Goal: Task Accomplishment & Management: Manage account settings

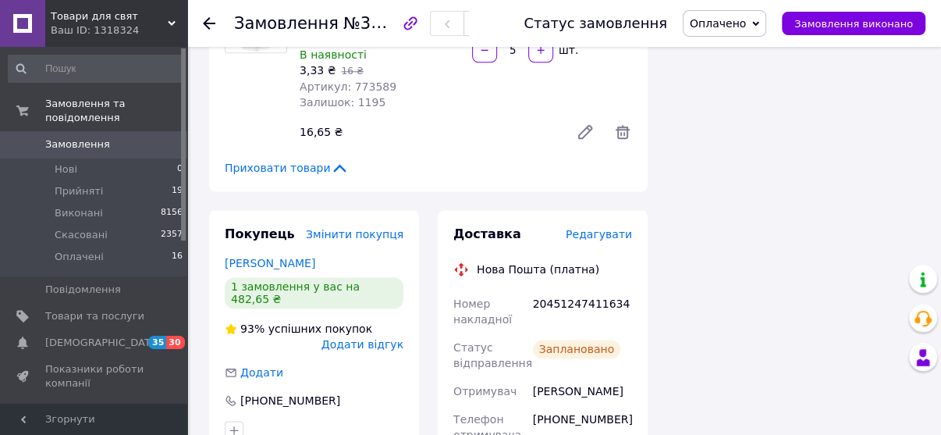
scroll to position [1623, 0]
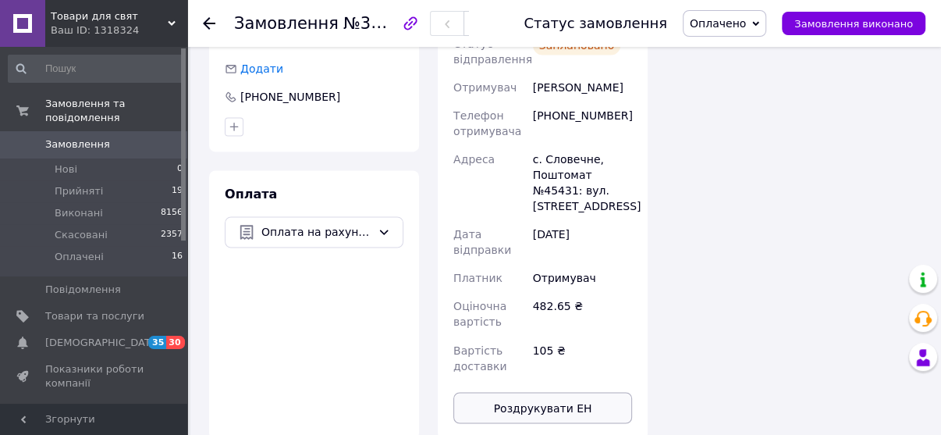
click at [565, 392] on button "Роздрукувати ЕН" at bounding box center [542, 407] width 179 height 31
click at [829, 24] on span "Замовлення виконано" at bounding box center [853, 24] width 119 height 12
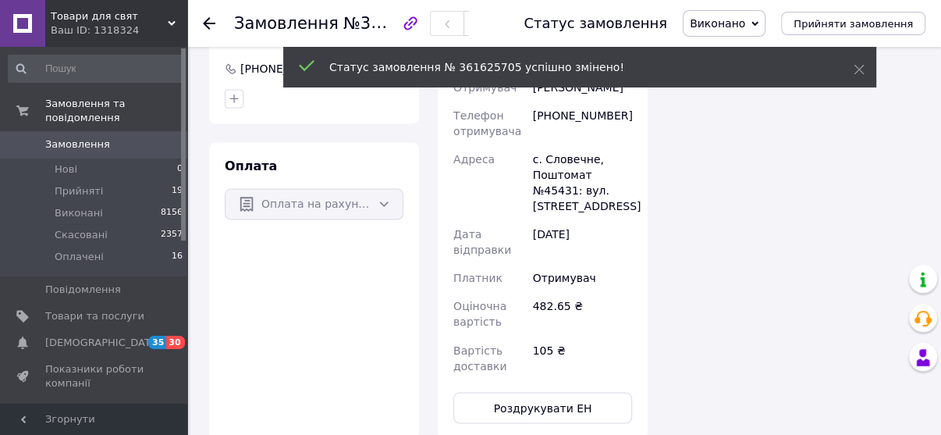
scroll to position [1595, 0]
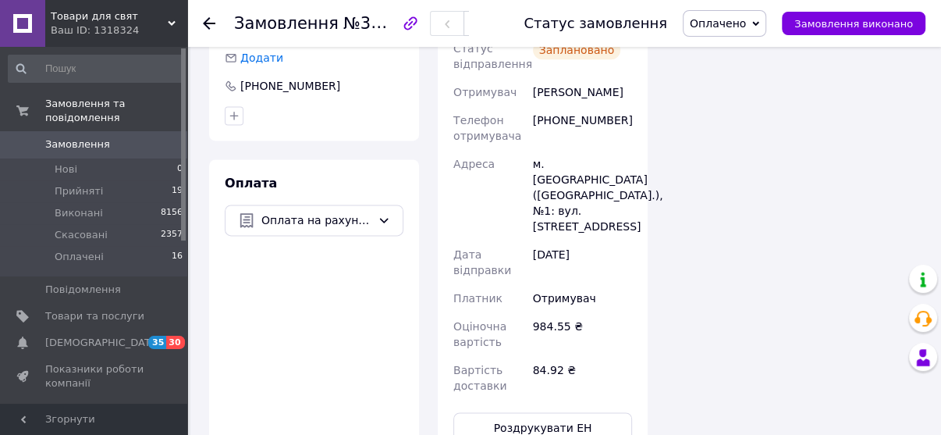
scroll to position [1560, 0]
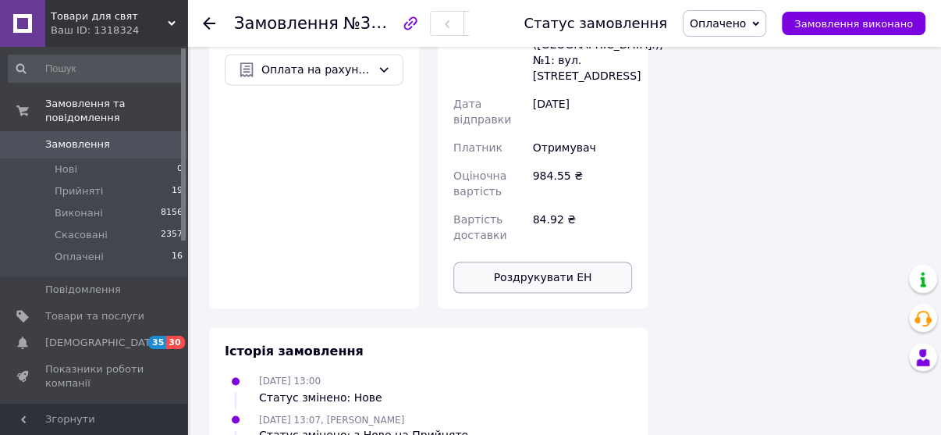
click at [563, 261] on button "Роздрукувати ЕН" at bounding box center [542, 276] width 179 height 31
click at [842, 32] on button "Замовлення виконано" at bounding box center [854, 23] width 144 height 23
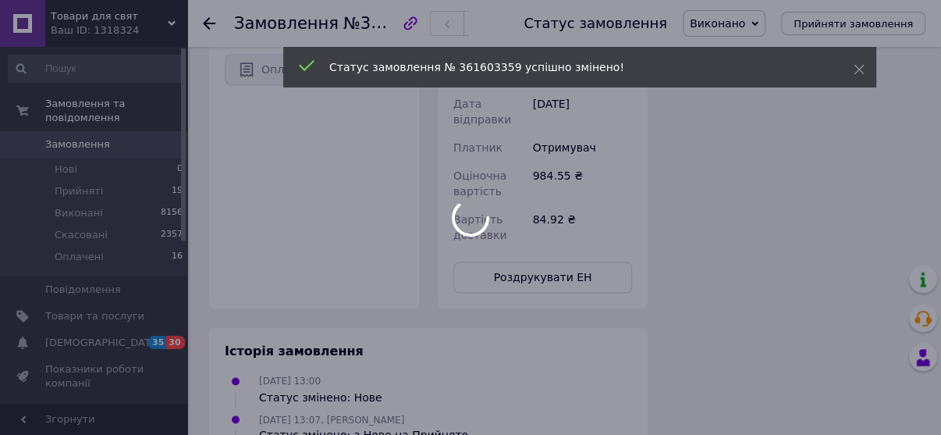
scroll to position [1532, 0]
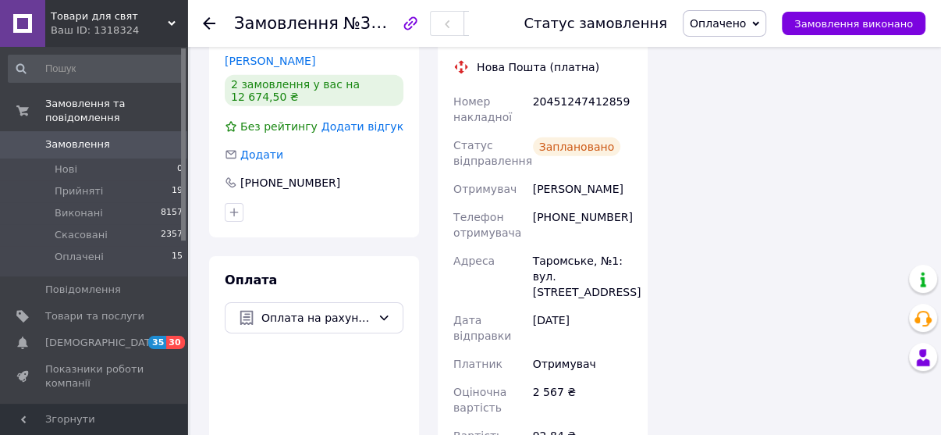
scroll to position [3587, 0]
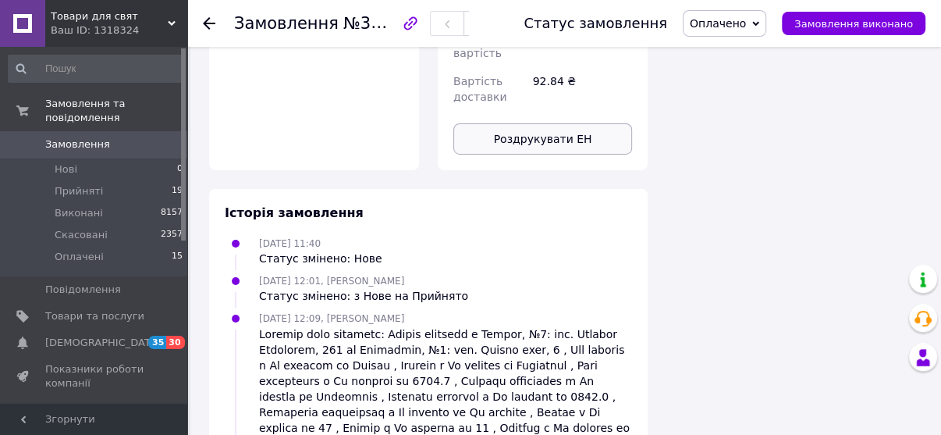
click at [545, 135] on button "Роздрукувати ЕН" at bounding box center [542, 138] width 179 height 31
click at [867, 28] on span "Замовлення виконано" at bounding box center [853, 24] width 119 height 12
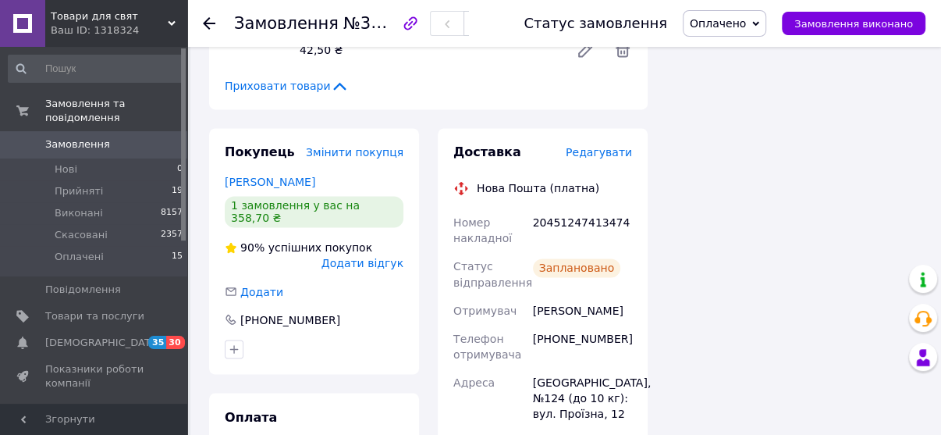
scroll to position [1997, 0]
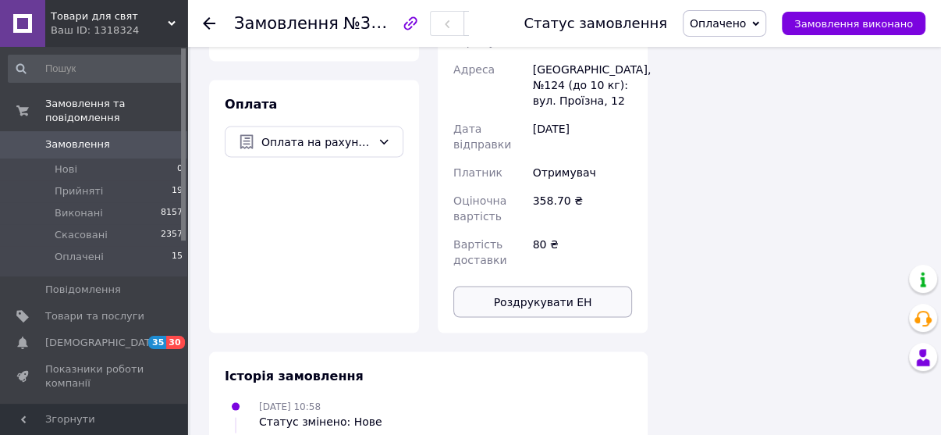
click at [577, 286] on button "Роздрукувати ЕН" at bounding box center [542, 301] width 179 height 31
click at [866, 27] on span "Замовлення виконано" at bounding box center [853, 24] width 119 height 12
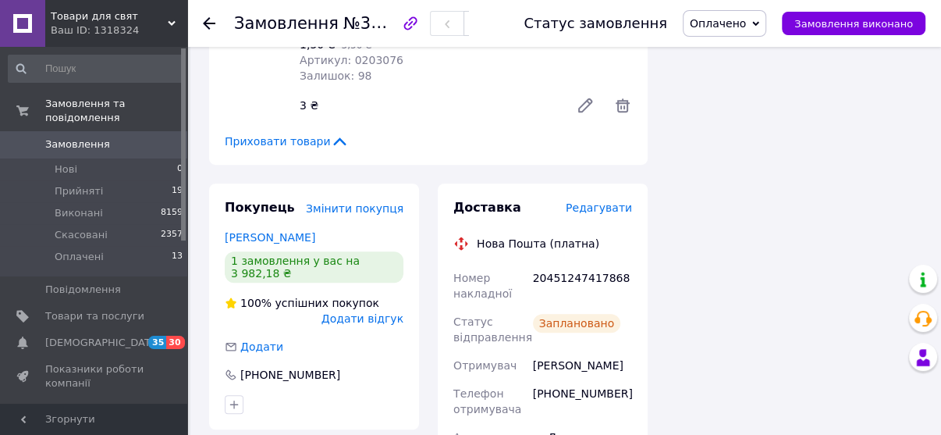
scroll to position [16457, 0]
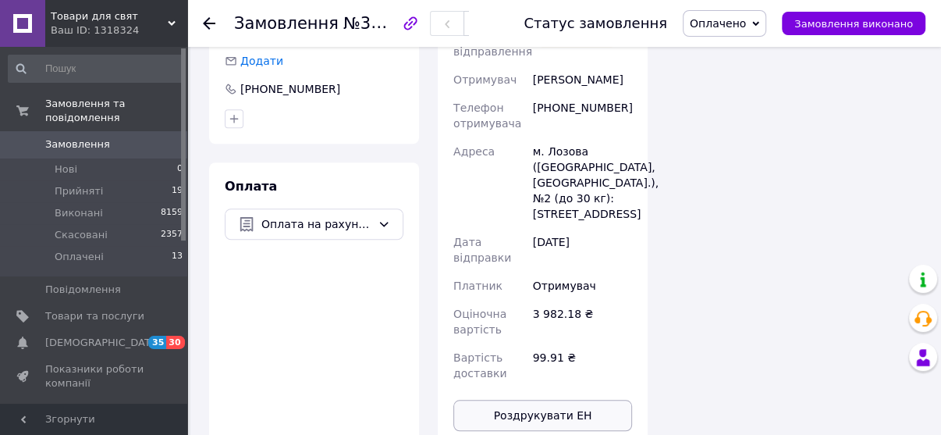
click at [548, 399] on button "Роздрукувати ЕН" at bounding box center [542, 414] width 179 height 31
click at [851, 14] on button "Замовлення виконано" at bounding box center [854, 23] width 144 height 23
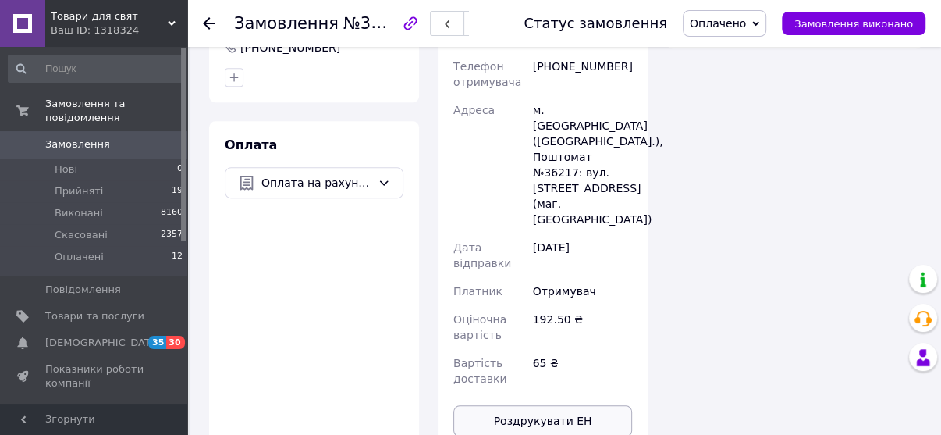
scroll to position [1061, 0]
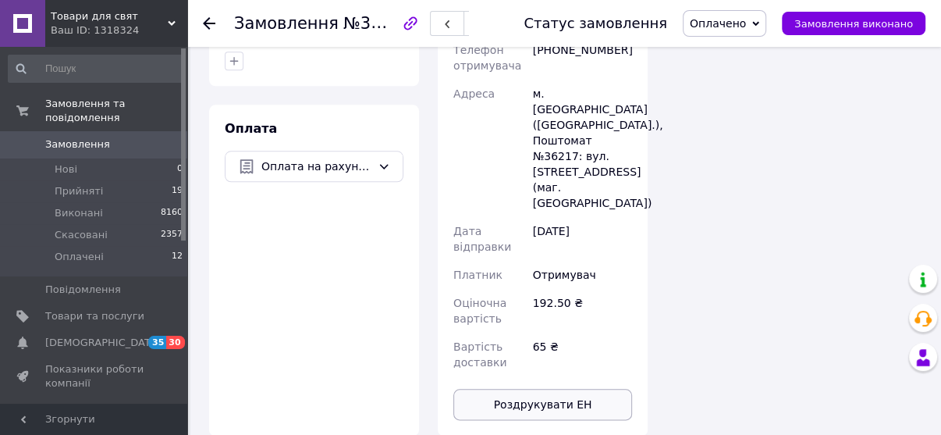
click at [569, 389] on button "Роздрукувати ЕН" at bounding box center [542, 404] width 179 height 31
click at [854, 24] on span "Замовлення виконано" at bounding box center [853, 24] width 119 height 12
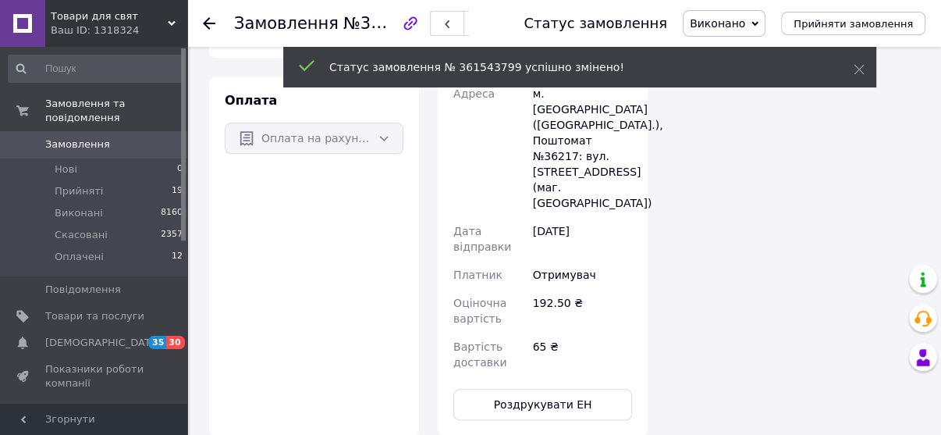
scroll to position [1032, 0]
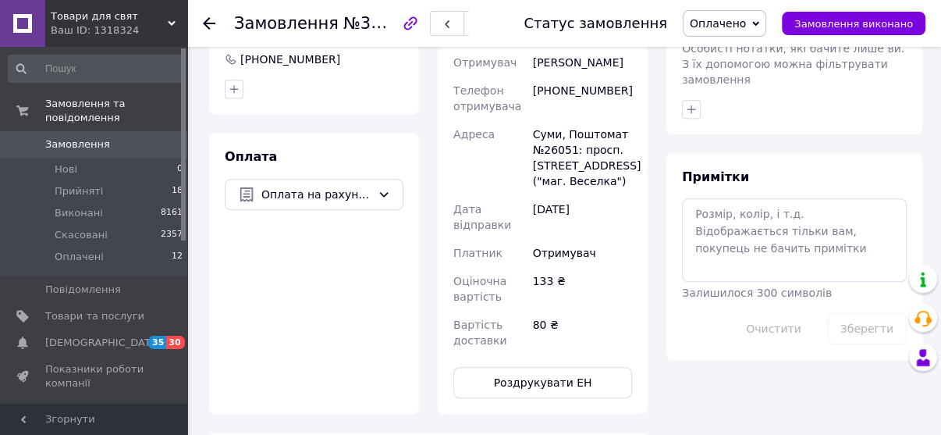
scroll to position [811, 0]
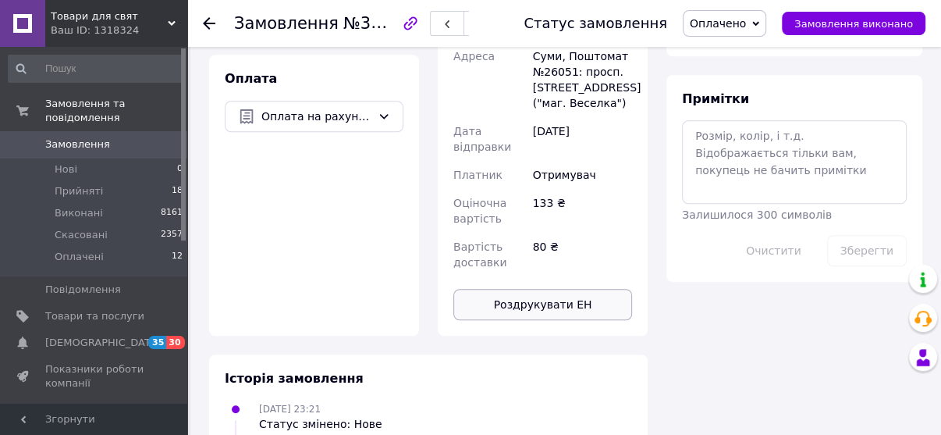
click at [550, 309] on button "Роздрукувати ЕН" at bounding box center [542, 304] width 179 height 31
click at [878, 19] on span "Замовлення виконано" at bounding box center [853, 24] width 119 height 12
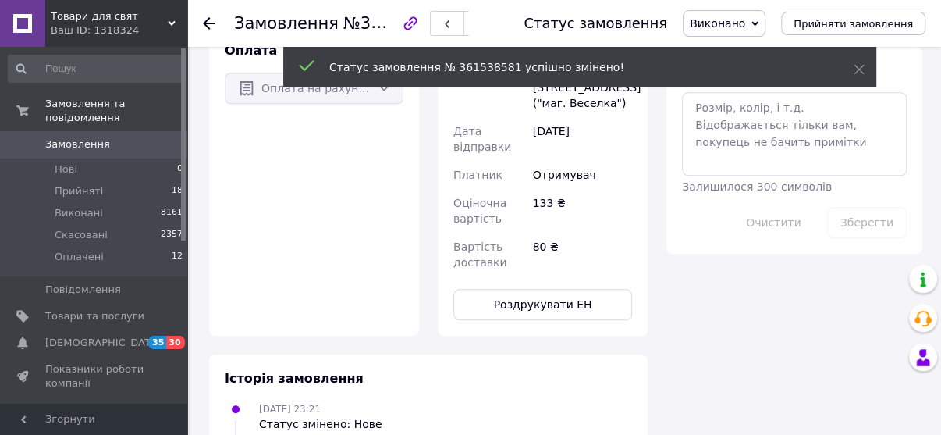
scroll to position [783, 0]
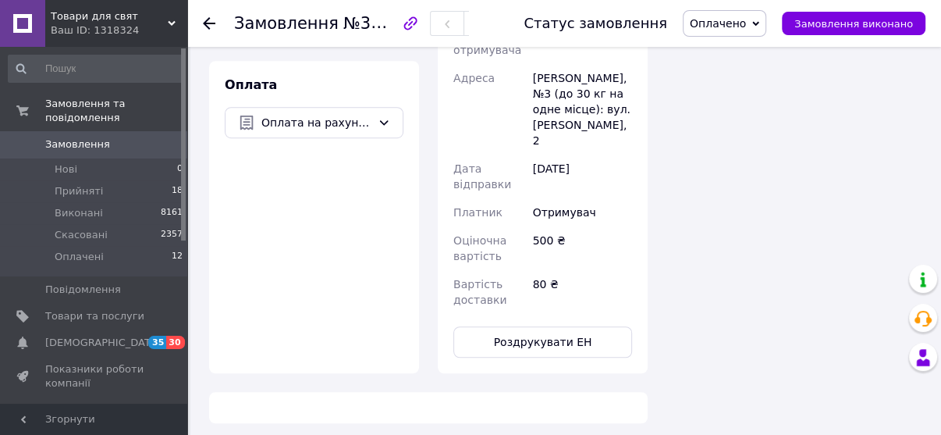
scroll to position [605, 0]
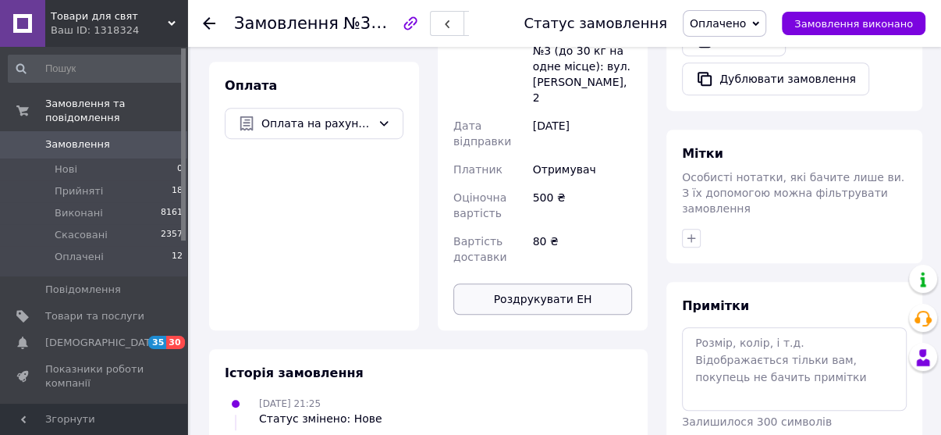
click at [573, 295] on button "Роздрукувати ЕН" at bounding box center [542, 298] width 179 height 31
click at [875, 14] on button "Замовлення виконано" at bounding box center [854, 23] width 144 height 23
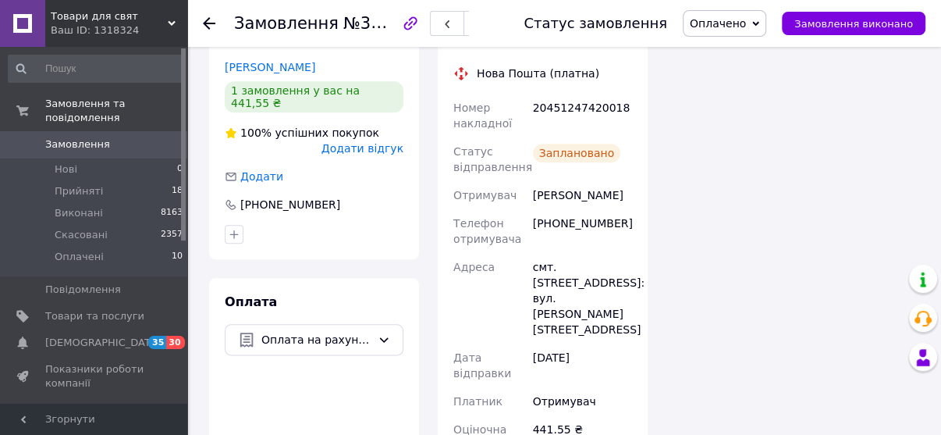
scroll to position [1248, 0]
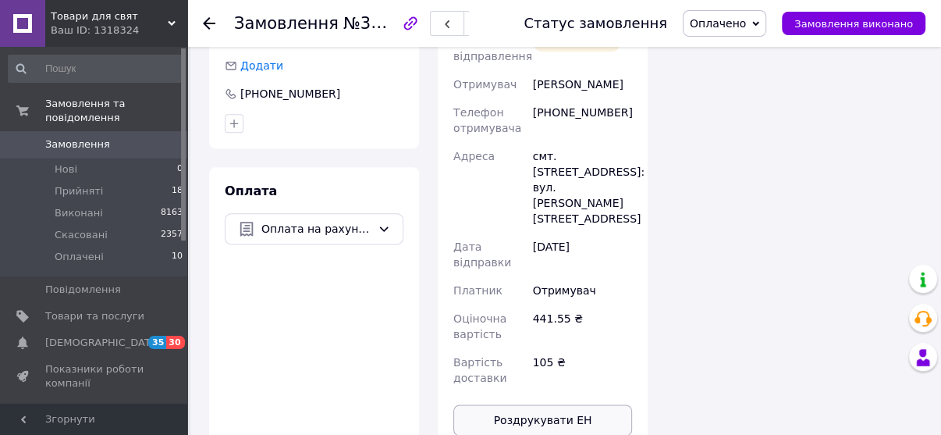
click at [550, 404] on button "Роздрукувати ЕН" at bounding box center [542, 419] width 179 height 31
click at [879, 22] on span "Замовлення виконано" at bounding box center [853, 24] width 119 height 12
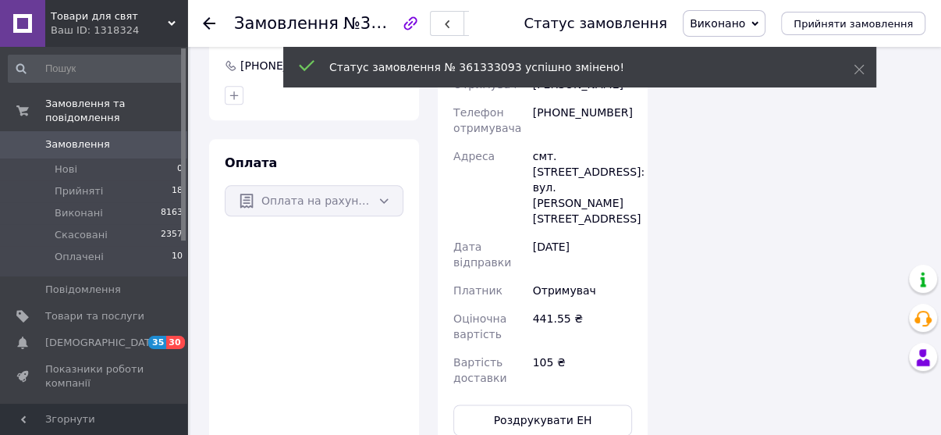
scroll to position [1220, 0]
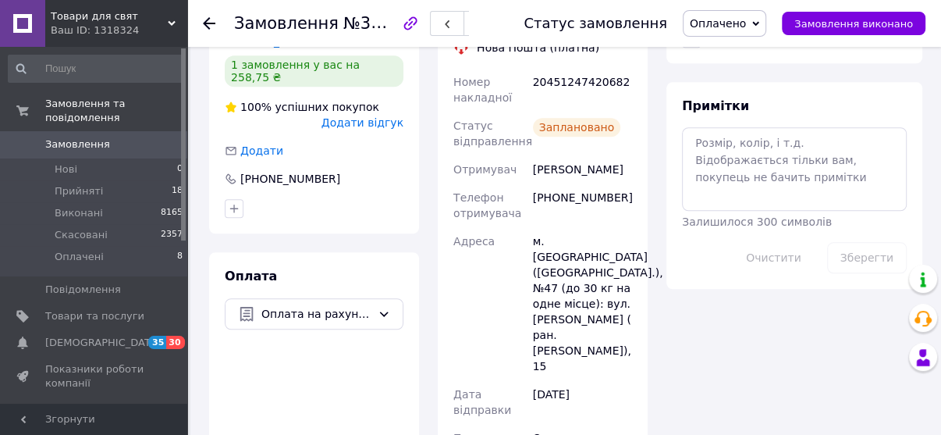
scroll to position [1061, 0]
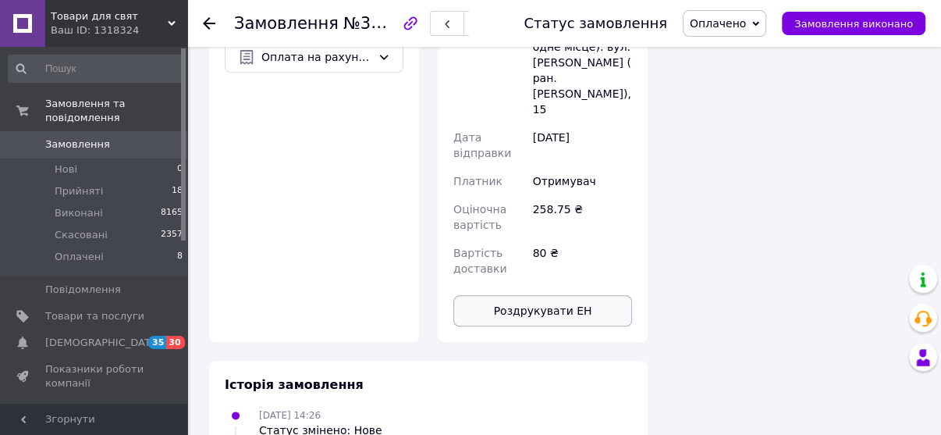
click at [563, 295] on button "Роздрукувати ЕН" at bounding box center [542, 310] width 179 height 31
click at [847, 24] on span "Замовлення виконано" at bounding box center [853, 24] width 119 height 12
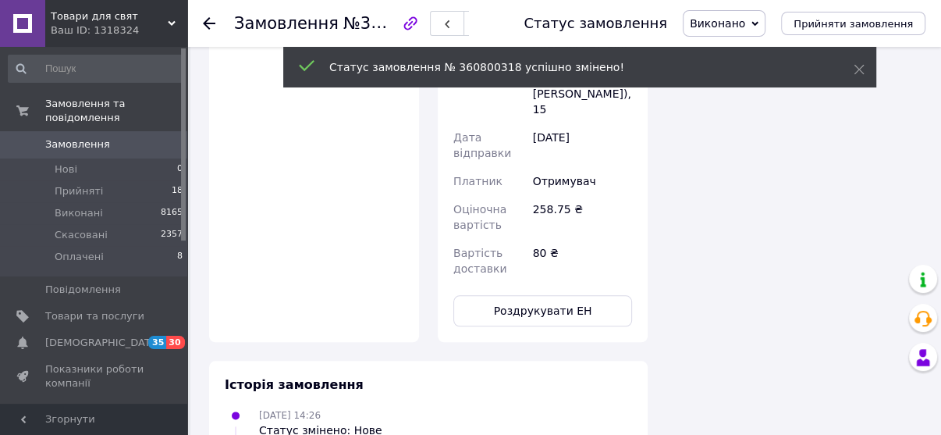
scroll to position [1032, 0]
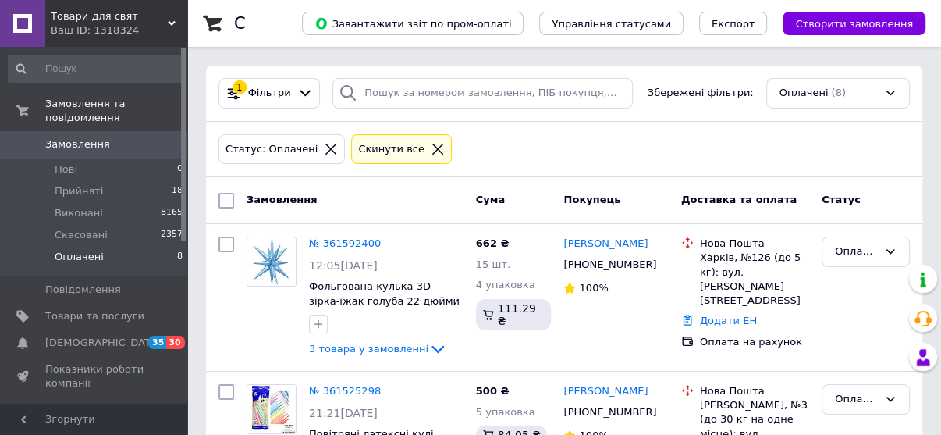
click at [84, 250] on span "Оплачені" at bounding box center [79, 257] width 49 height 14
click at [77, 250] on span "Оплачені" at bounding box center [79, 257] width 49 height 14
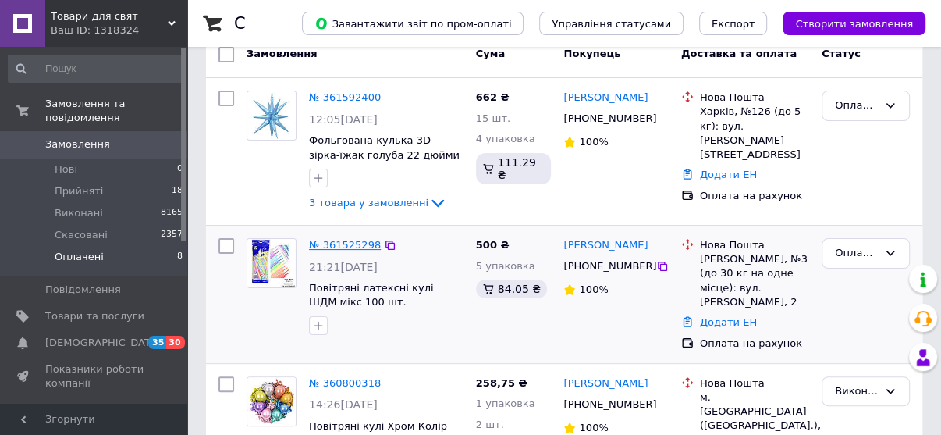
scroll to position [125, 0]
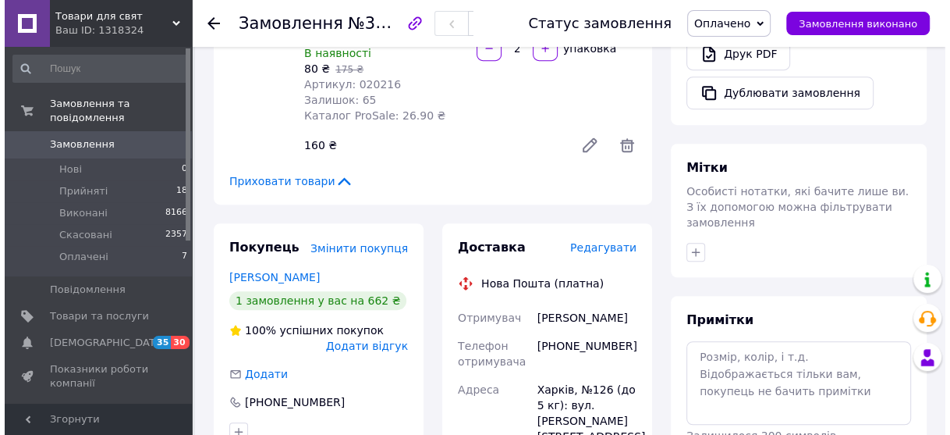
scroll to position [624, 0]
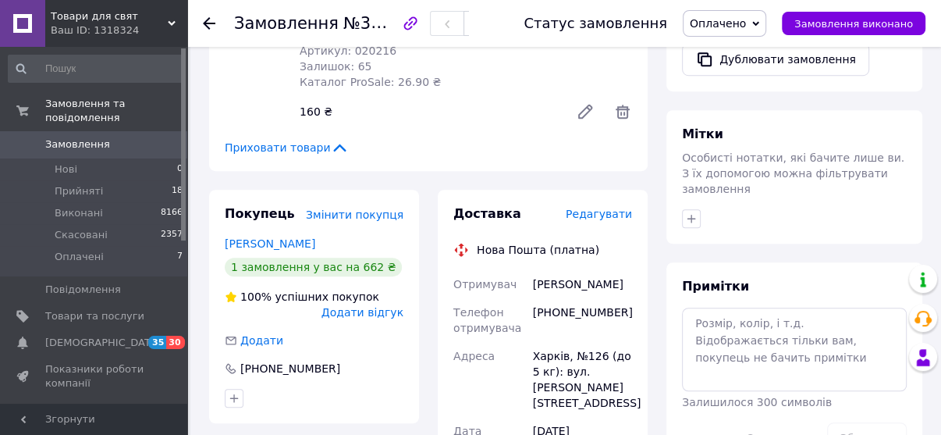
click at [612, 208] on span "Редагувати" at bounding box center [599, 214] width 66 height 12
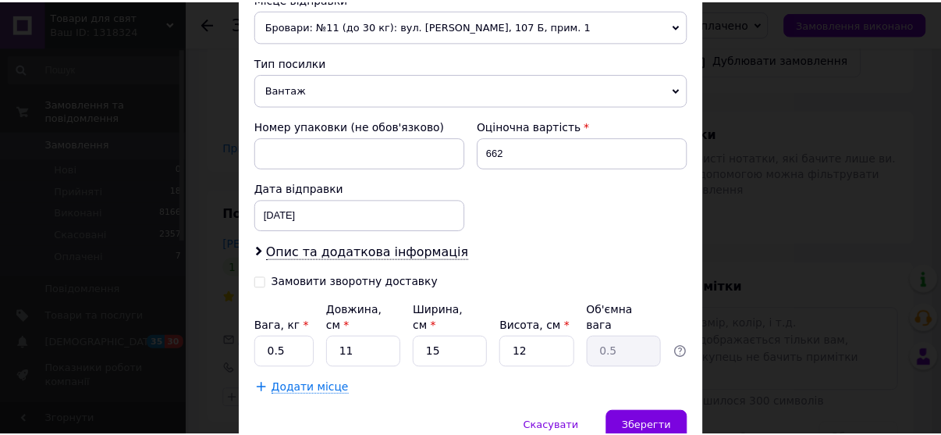
scroll to position [622, 0]
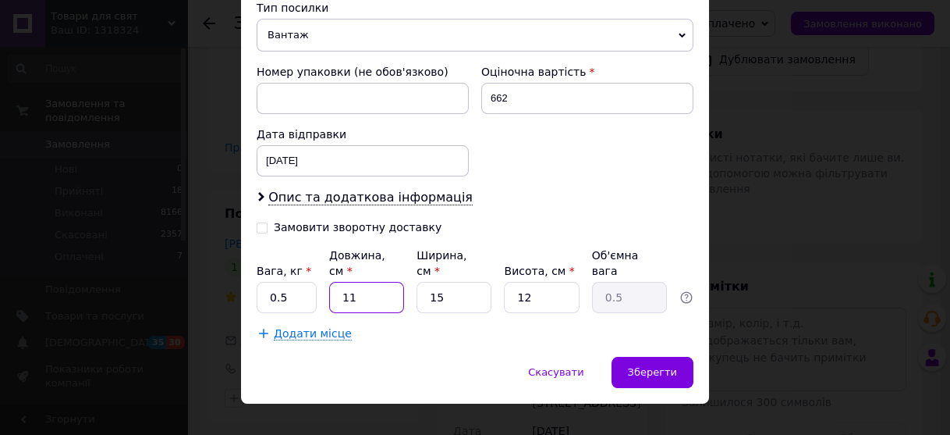
click at [378, 282] on input "11" at bounding box center [366, 297] width 75 height 31
type input "5"
type input "0.23"
type input "5"
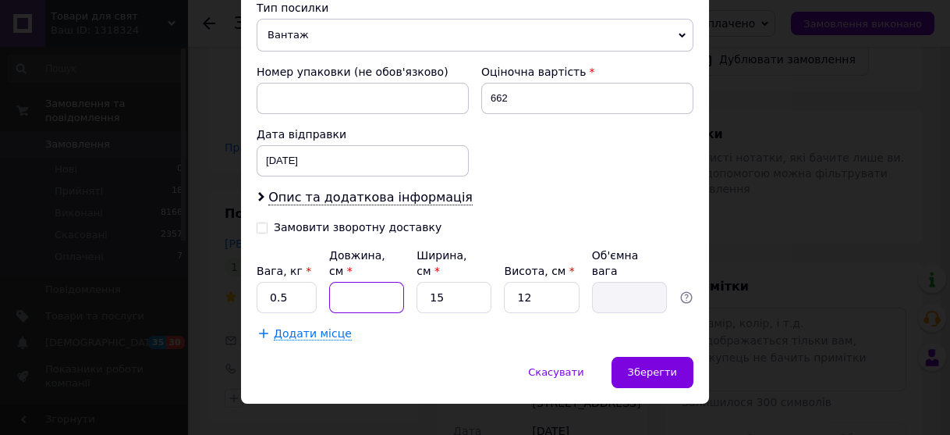
type input "0.23"
type input "2"
type input "0.1"
type input "25"
type input "1.13"
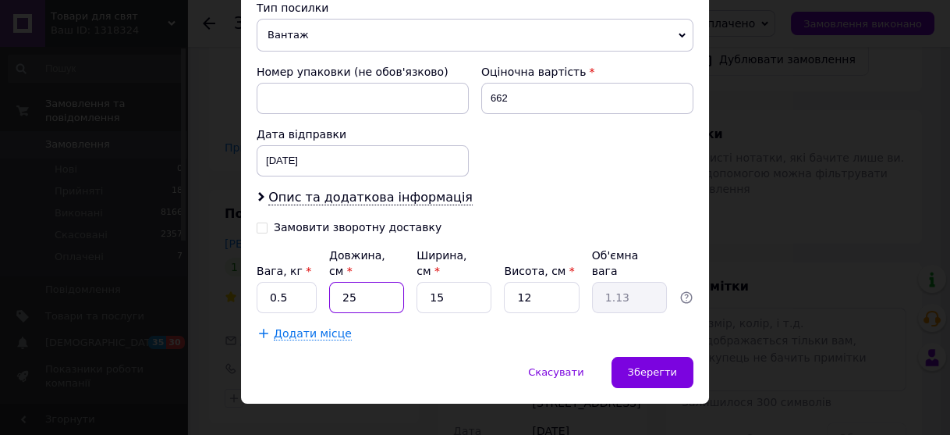
type input "25"
click at [466, 282] on input "15" at bounding box center [454, 297] width 75 height 31
type input "2"
type input "0.15"
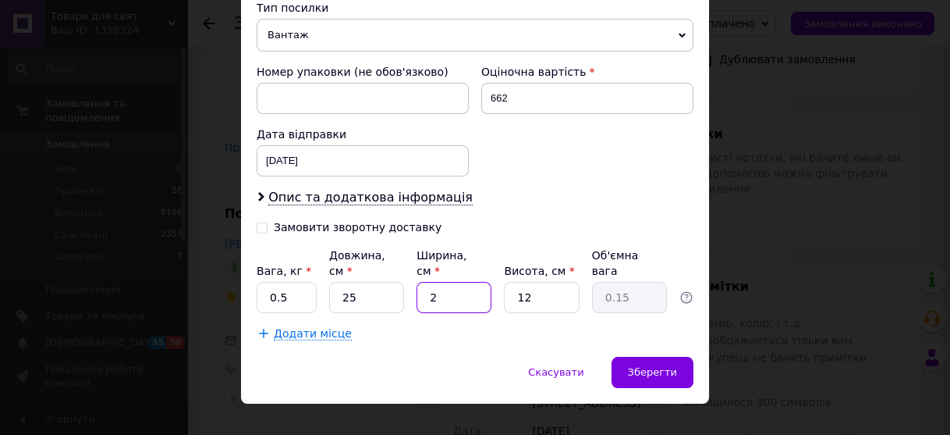
type input "25"
type input "1.88"
type input "25"
click at [559, 283] on input "12" at bounding box center [541, 297] width 75 height 31
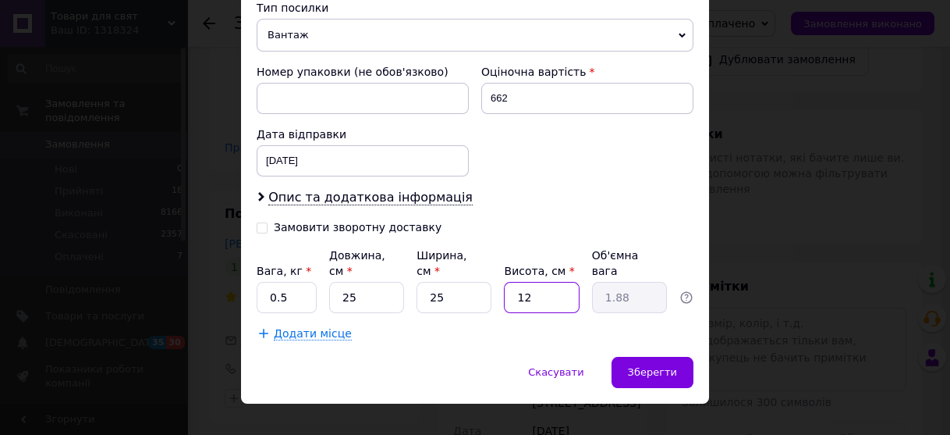
type input "7"
type input "1.09"
type input "7"
click at [652, 366] on span "Зберегти" at bounding box center [652, 372] width 49 height 12
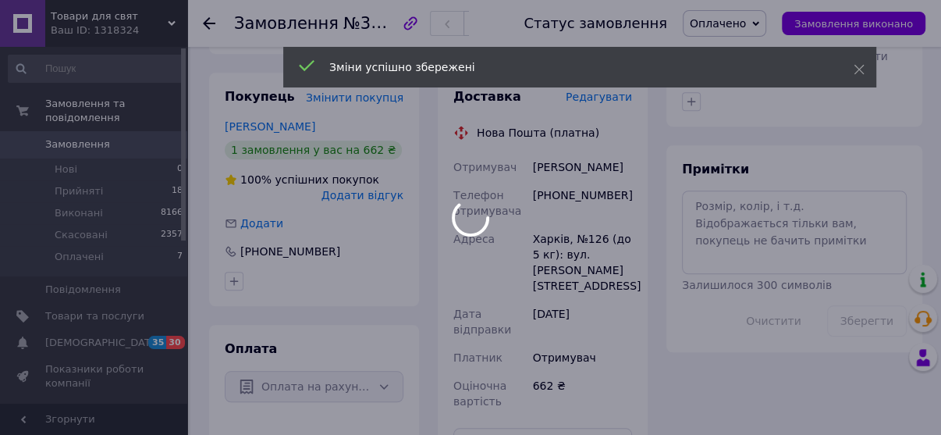
scroll to position [874, 0]
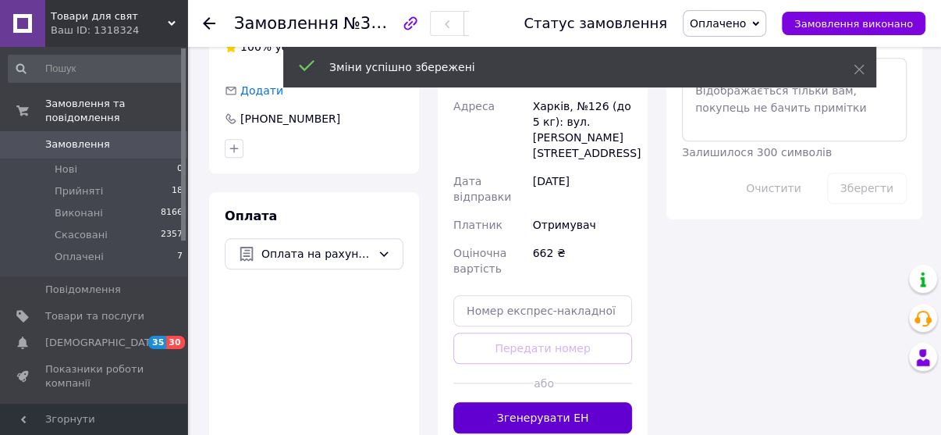
click at [538, 402] on button "Згенерувати ЕН" at bounding box center [542, 417] width 179 height 31
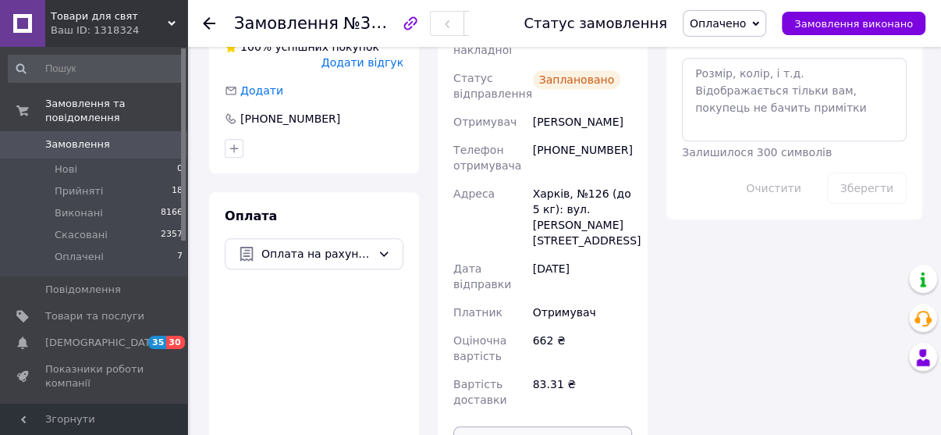
click at [533, 426] on button "Роздрукувати ЕН" at bounding box center [542, 441] width 179 height 31
click at [829, 236] on div "Всього 3 товари 662 ₴ Доставка 83.31 ₴ Знижка Додати Всього до сплати 662 ₴ Ком…" at bounding box center [794, 34] width 275 height 1684
click at [857, 242] on div "Всього 3 товари 662 ₴ Доставка 83.31 ₴ Знижка Додати Всього до сплати 662 ₴ Ком…" at bounding box center [794, 34] width 275 height 1684
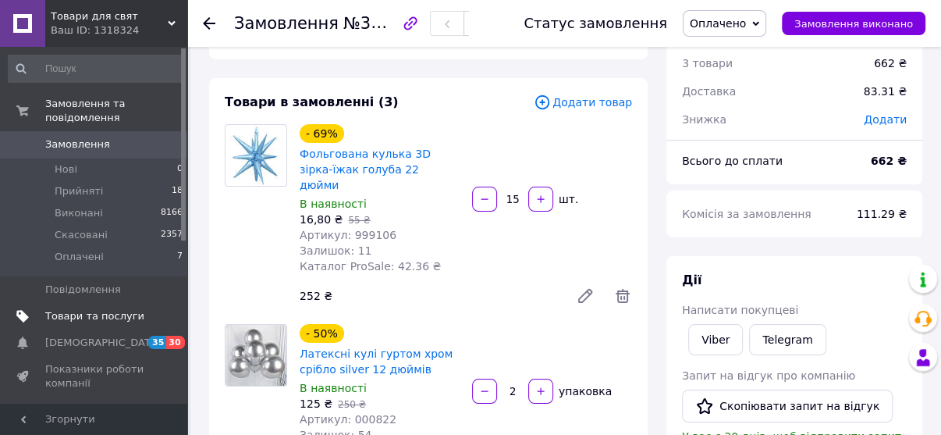
scroll to position [0, 0]
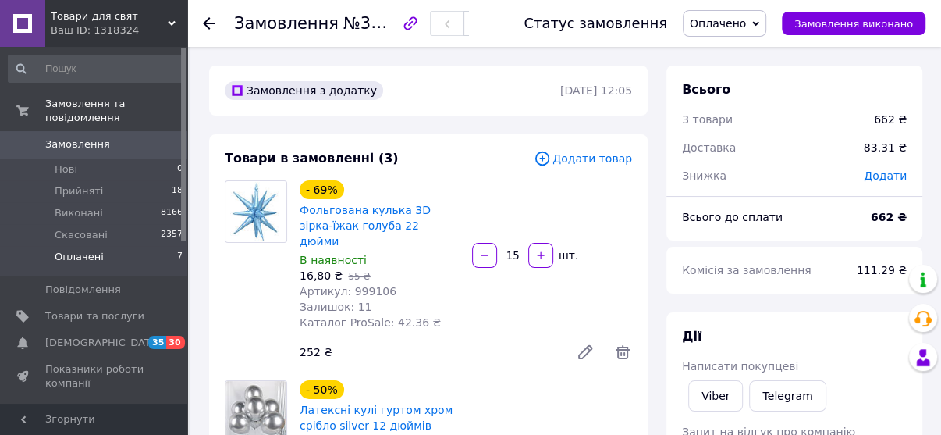
click at [137, 249] on li "Оплачені 7" at bounding box center [96, 261] width 192 height 30
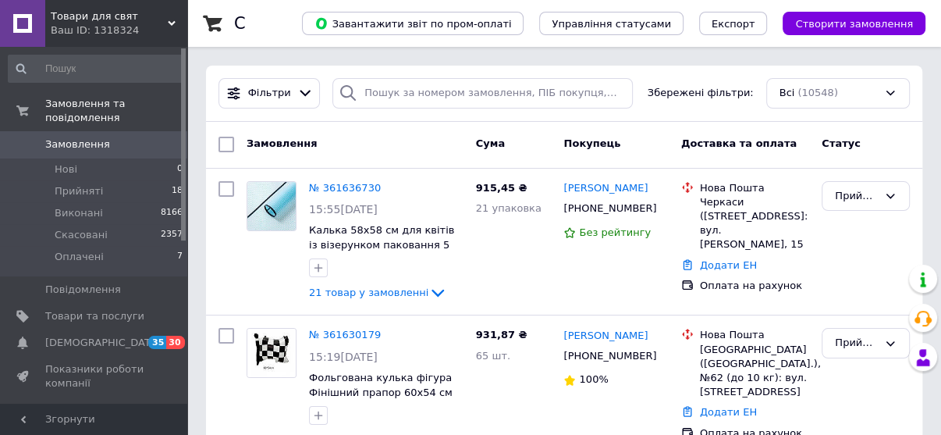
click at [120, 137] on span "Замовлення" at bounding box center [94, 144] width 99 height 14
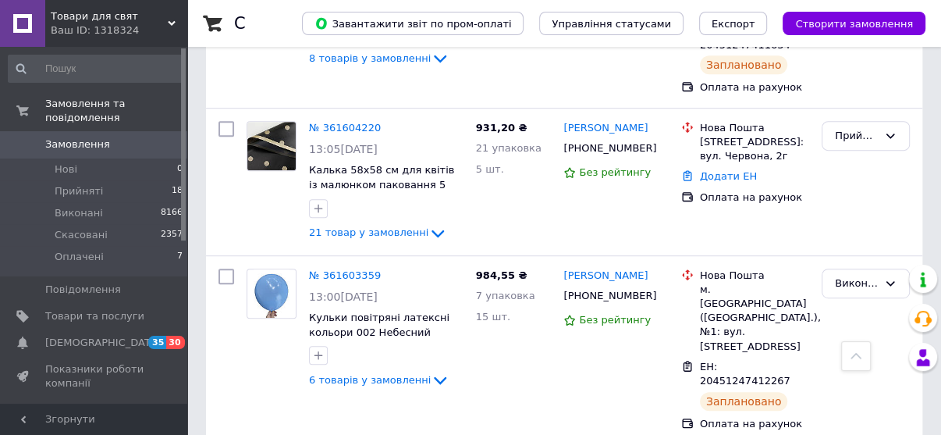
scroll to position [562, 0]
